Goal: Task Accomplishment & Management: Complete application form

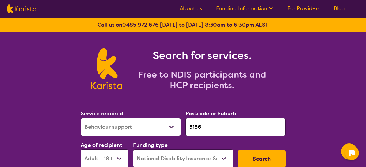
select select "Behaviour support"
select select "AD"
select select "NDIS"
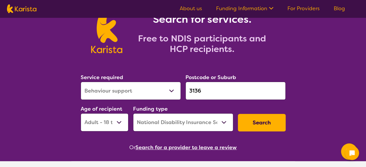
scroll to position [37, 0]
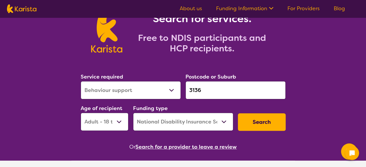
click at [168, 87] on select "Allied Health Assistant Assessment ([MEDICAL_DATA] or [MEDICAL_DATA]) Behaviour…" at bounding box center [131, 90] width 100 height 18
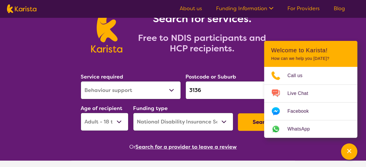
click at [171, 88] on select "Allied Health Assistant Assessment ([MEDICAL_DATA] or [MEDICAL_DATA]) Behaviour…" at bounding box center [131, 90] width 100 height 18
select select "[MEDICAL_DATA]"
click at [81, 81] on select "Allied Health Assistant Assessment ([MEDICAL_DATA] or [MEDICAL_DATA]) Behaviour…" at bounding box center [131, 90] width 100 height 18
click at [222, 93] on input "3136" at bounding box center [236, 90] width 100 height 18
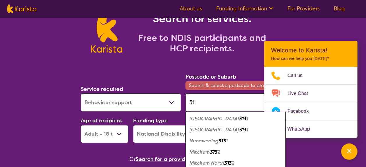
type input "3"
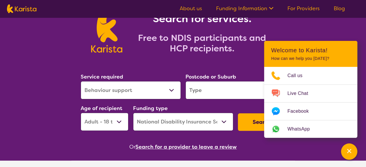
paste input "3753,"
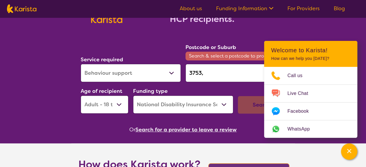
scroll to position [75, 0]
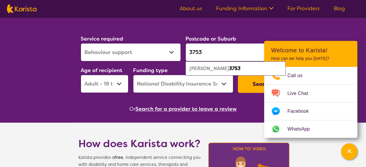
type input "3753"
click at [211, 70] on em "[PERSON_NAME]" at bounding box center [210, 68] width 40 height 6
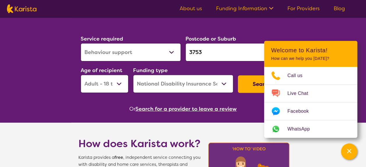
click at [149, 30] on section "Service required Allied Health Assistant Assessment ([MEDICAL_DATA] or [MEDICAL…" at bounding box center [183, 65] width 224 height 95
click at [347, 151] on icon "Channel Menu" at bounding box center [350, 151] width 6 height 6
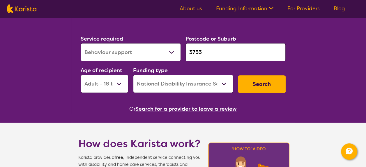
click at [272, 89] on button "Search" at bounding box center [262, 83] width 48 height 17
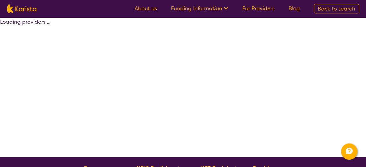
select select "by_score"
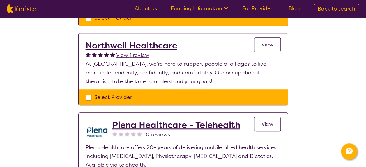
scroll to position [140, 0]
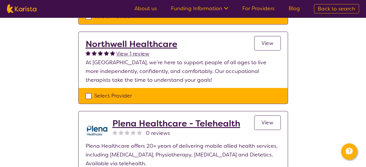
click at [89, 98] on div "Select Provider" at bounding box center [183, 95] width 195 height 9
checkbox input "true"
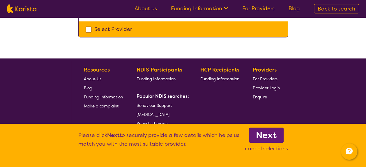
scroll to position [293, 0]
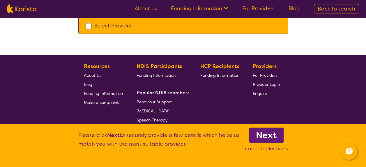
click at [264, 133] on b "Next" at bounding box center [266, 135] width 21 height 12
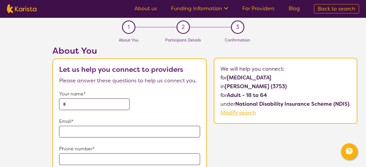
click at [88, 103] on input "text" at bounding box center [94, 104] width 71 height 12
type input "**********"
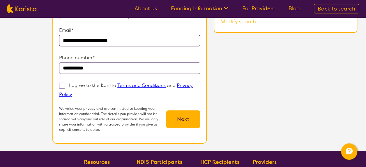
scroll to position [91, 0]
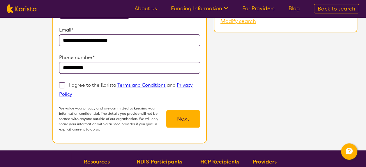
click at [64, 86] on span at bounding box center [62, 85] width 6 height 6
click at [72, 92] on input "I agree to the Karista Terms and Conditions and Privacy Policy" at bounding box center [74, 94] width 4 height 4
checkbox input "true"
click at [186, 117] on button "Next" at bounding box center [183, 118] width 34 height 17
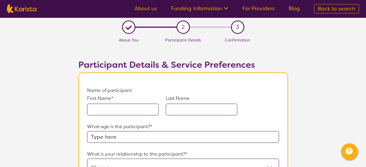
scroll to position [4, 0]
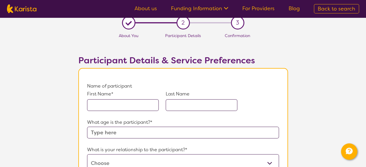
click at [138, 108] on input "text" at bounding box center [123, 105] width 72 height 12
type input "b"
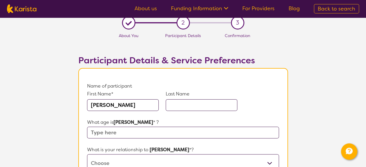
type input "[PERSON_NAME]"
click at [204, 107] on input "text" at bounding box center [202, 105] width 72 height 12
paste input "Sallemi"
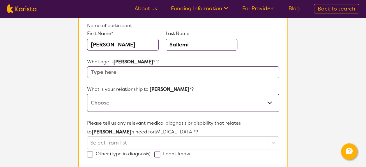
scroll to position [65, 0]
type input "Sallemi"
click at [148, 70] on input "text" at bounding box center [183, 72] width 192 height 12
type input "35"
click at [135, 104] on select "This request is for myself I am their parent I am their child I am their spouse…" at bounding box center [183, 102] width 192 height 18
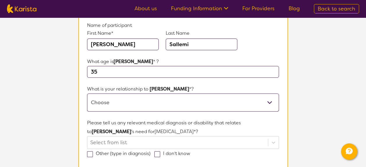
select select "I am their Support Coordinator"
click at [87, 93] on select "This request is for myself I am their parent I am their child I am their spouse…" at bounding box center [183, 102] width 192 height 18
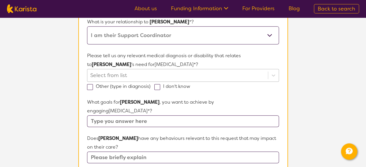
scroll to position [138, 0]
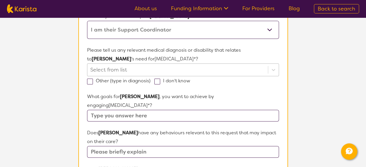
click at [134, 76] on div "Select from list" at bounding box center [183, 69] width 192 height 13
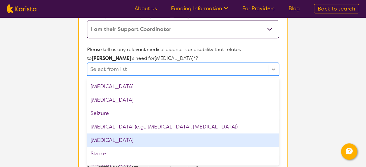
scroll to position [842, 0]
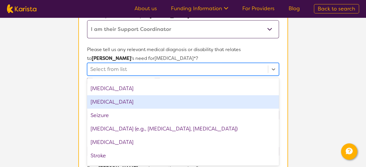
click at [129, 103] on div "[MEDICAL_DATA]" at bounding box center [183, 101] width 192 height 13
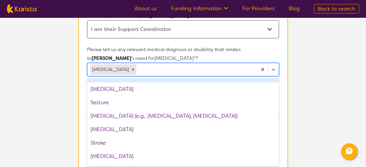
click at [314, 77] on section "L About You 2 Participant Details 3 Confirmation Participant Details & Service …" at bounding box center [183, 140] width 366 height 523
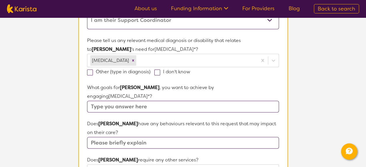
scroll to position [149, 0]
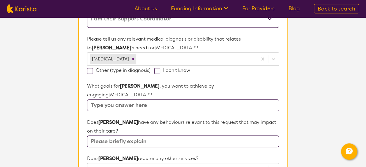
click at [131, 99] on input "text" at bounding box center [183, 105] width 192 height 12
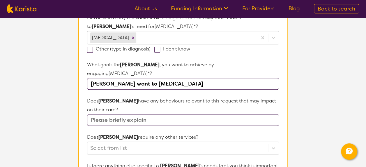
scroll to position [171, 0]
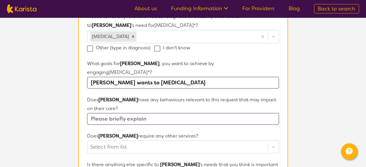
type input "[PERSON_NAME] wants to [MEDICAL_DATA]"
click at [134, 113] on input "text" at bounding box center [183, 119] width 192 height 12
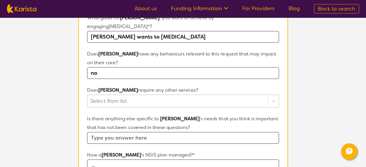
type input "no"
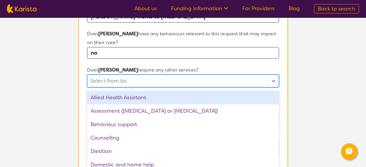
click at [127, 87] on div "option Allied Health Assistant focused, 1 of 21. 21 results available. Use Up a…" at bounding box center [183, 80] width 192 height 13
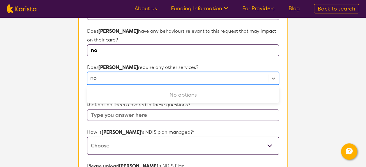
scroll to position [247, 0]
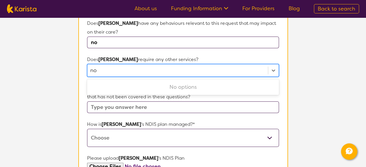
type input "no"
click at [121, 101] on input "text" at bounding box center [183, 107] width 192 height 12
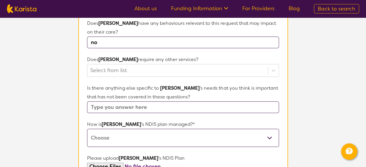
click at [122, 101] on input "text" at bounding box center [183, 107] width 192 height 12
click at [126, 101] on input "text" at bounding box center [183, 107] width 192 height 12
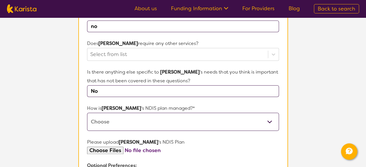
scroll to position [283, 0]
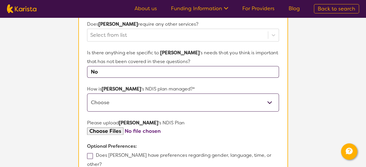
type input "No"
click at [143, 94] on select "Self-managed NDIS plan Managed by a registered plan management provider (not th…" at bounding box center [183, 102] width 192 height 18
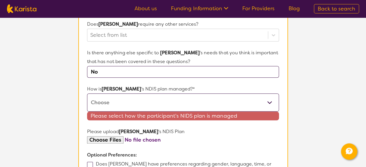
click at [173, 93] on select "Self-managed NDIS plan Managed by a registered plan management provider (not th…" at bounding box center [183, 102] width 192 height 18
select select "Plan Managed"
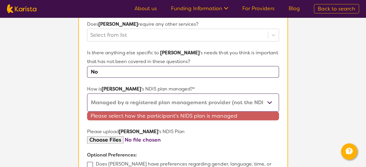
click at [87, 93] on select "Self-managed NDIS plan Managed by a registered plan management provider (not th…" at bounding box center [183, 102] width 192 height 18
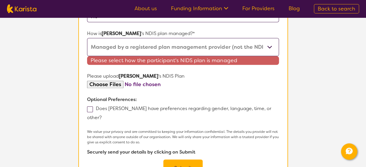
scroll to position [339, 0]
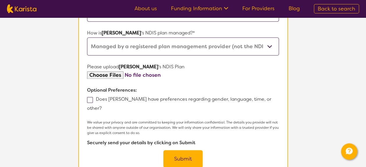
click at [89, 97] on span at bounding box center [90, 100] width 6 height 6
click at [102, 106] on input "Does [PERSON_NAME] have preferences regarding gender, language, time, or other?" at bounding box center [104, 108] width 4 height 4
checkbox input "true"
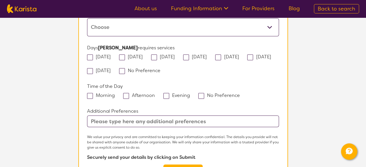
scroll to position [510, 0]
click at [149, 115] on input "text" at bounding box center [183, 121] width 192 height 12
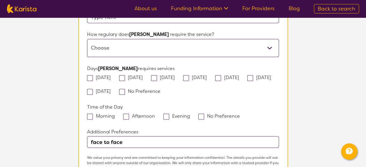
scroll to position [489, 0]
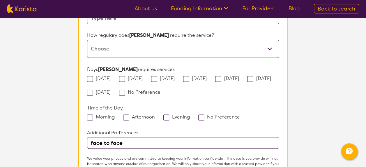
type input "face to face"
click at [132, 112] on div "Afternoon" at bounding box center [141, 116] width 36 height 9
click at [127, 114] on span at bounding box center [126, 117] width 6 height 6
click at [155, 114] on input "Afternoon" at bounding box center [157, 116] width 4 height 4
checkbox input "true"
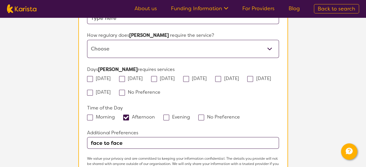
scroll to position [469, 0]
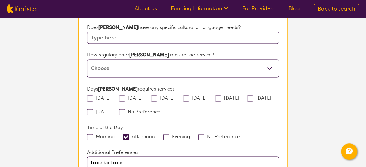
click at [157, 95] on span at bounding box center [154, 98] width 6 height 6
click at [175, 95] on input "[DATE]" at bounding box center [177, 97] width 4 height 4
click at [157, 95] on span at bounding box center [154, 98] width 6 height 6
click at [175, 95] on input "[DATE]" at bounding box center [177, 97] width 4 height 4
checkbox input "false"
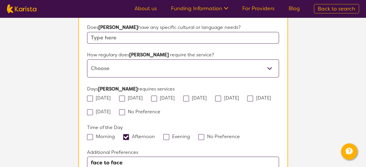
click at [164, 108] on label "No Preference" at bounding box center [141, 111] width 45 height 6
click at [164, 109] on input "No Preference" at bounding box center [163, 111] width 4 height 4
checkbox input "true"
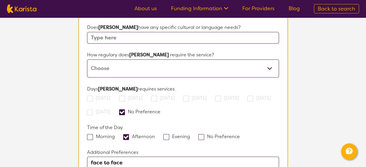
scroll to position [433, 0]
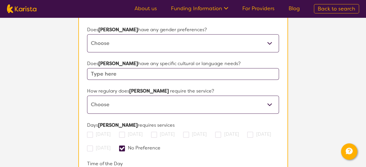
click at [157, 95] on select "Daily Twice a week Weekly Every fortnight Monthly Other" at bounding box center [183, 104] width 192 height 18
click at [87, 95] on select "Daily Twice a week Weekly Every fortnight Monthly Other" at bounding box center [183, 104] width 192 height 18
click at [129, 95] on select "Daily Twice a week Weekly Every fortnight Monthly Other" at bounding box center [183, 104] width 192 height 18
select select "Monthly"
click at [87, 95] on select "Daily Twice a week Weekly Every fortnight Monthly Other" at bounding box center [183, 104] width 192 height 18
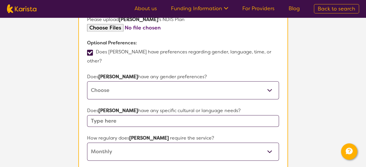
scroll to position [380, 0]
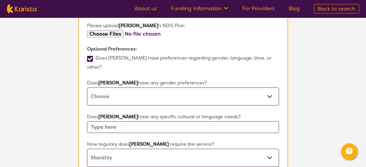
click at [143, 87] on select "[DEMOGRAPHIC_DATA] [DEMOGRAPHIC_DATA] Other No Preference" at bounding box center [183, 96] width 192 height 18
select select "[DEMOGRAPHIC_DATA]"
click at [87, 87] on select "[DEMOGRAPHIC_DATA] [DEMOGRAPHIC_DATA] Other No Preference" at bounding box center [183, 96] width 192 height 18
click at [142, 121] on input "text" at bounding box center [183, 127] width 192 height 12
type input "No"
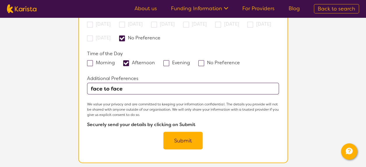
scroll to position [543, 0]
click at [178, 131] on button "Submit" at bounding box center [183, 139] width 39 height 17
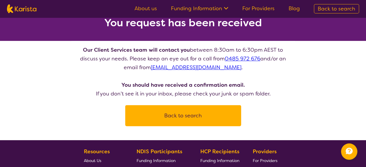
scroll to position [40, 0]
